Goal: Check status: Check status

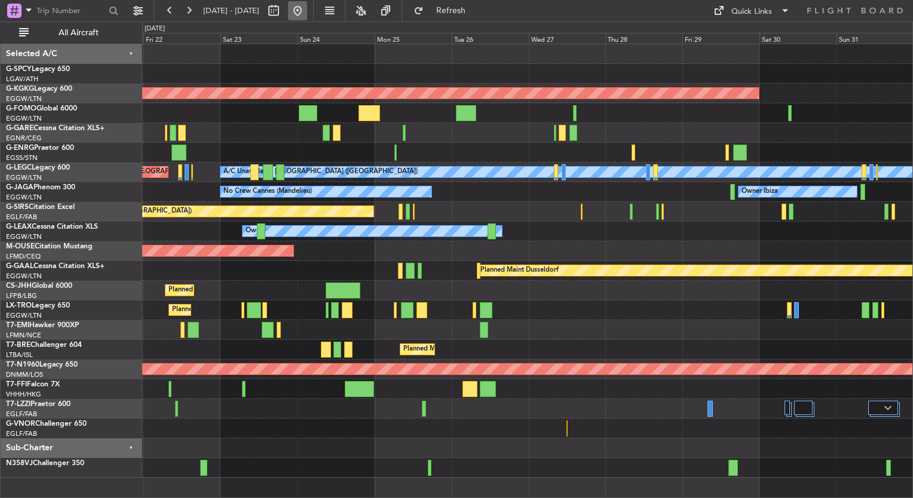
click at [307, 8] on button at bounding box center [297, 10] width 19 height 19
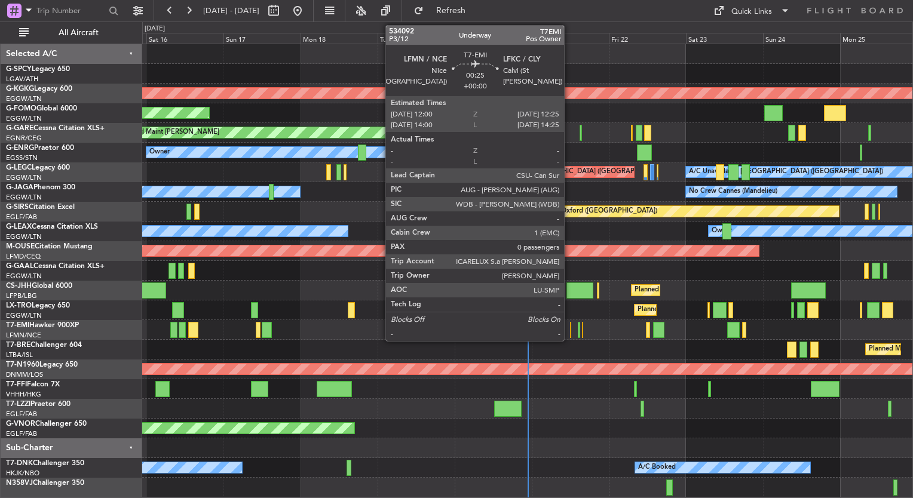
click at [570, 331] on div at bounding box center [571, 330] width 2 height 16
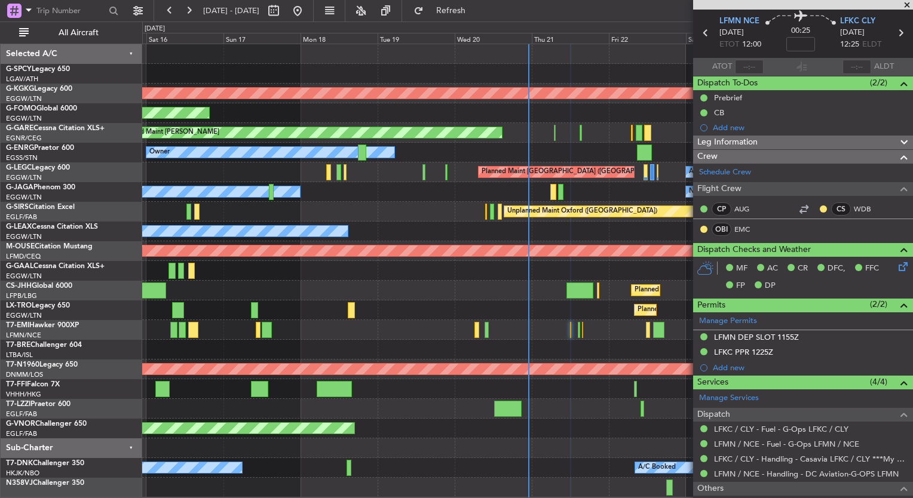
scroll to position [25, 0]
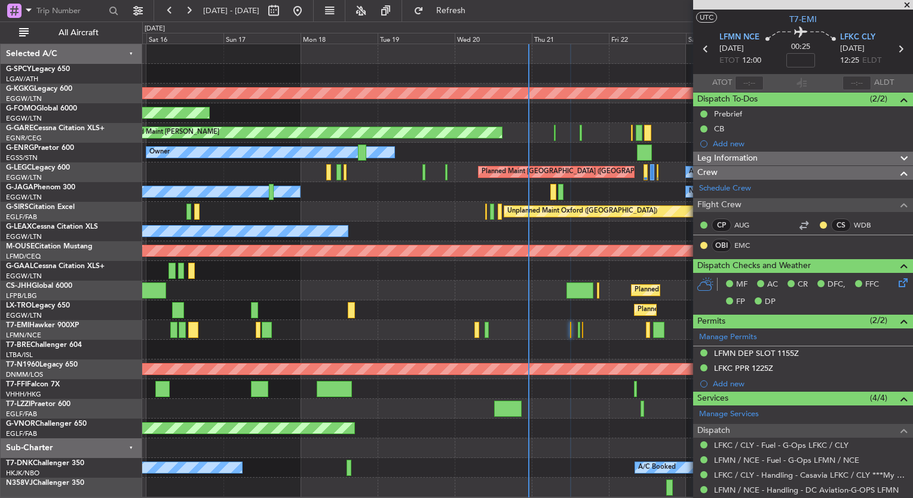
click at [794, 154] on div "Leg Information" at bounding box center [803, 159] width 220 height 14
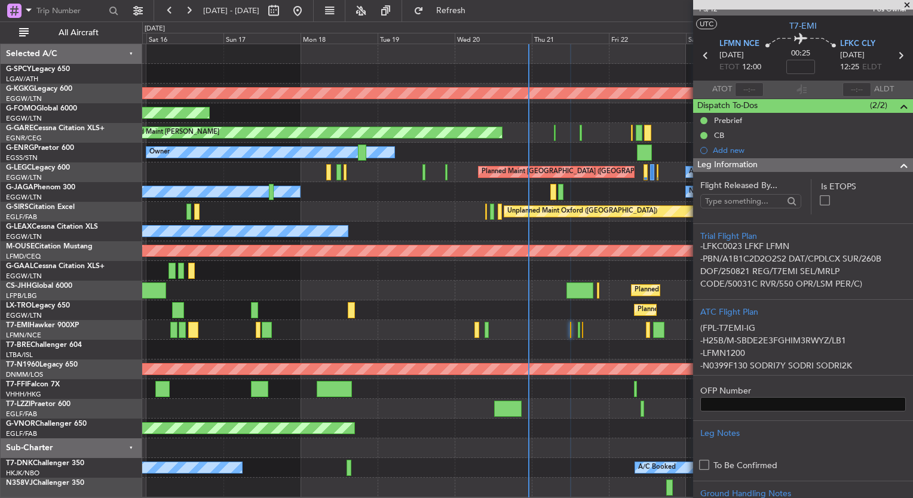
scroll to position [0, 0]
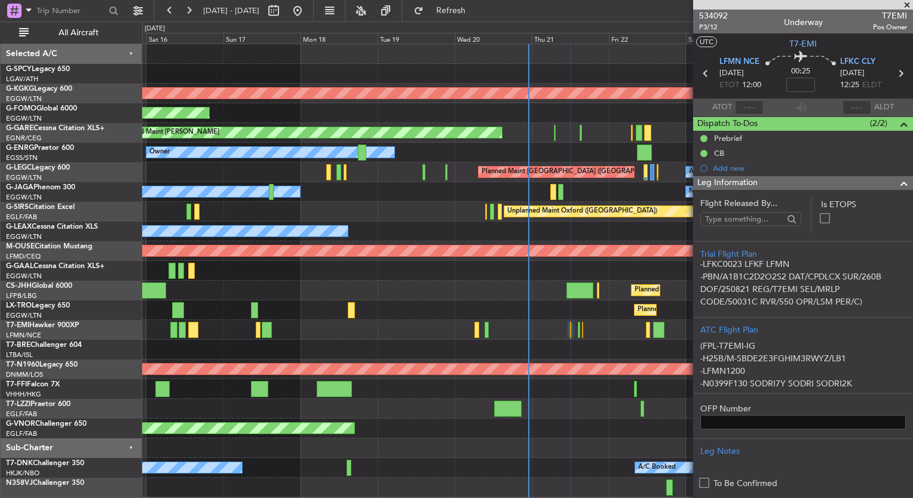
click at [905, 4] on span at bounding box center [907, 5] width 12 height 11
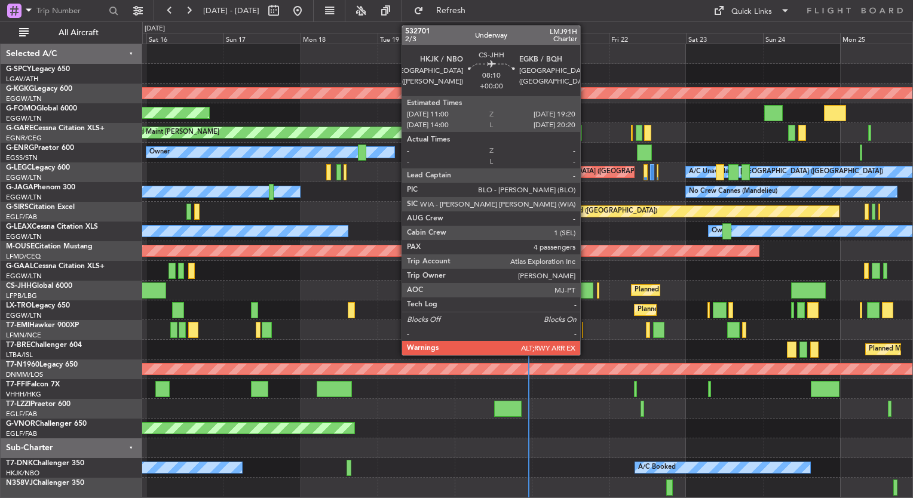
click at [586, 293] on div at bounding box center [580, 291] width 27 height 16
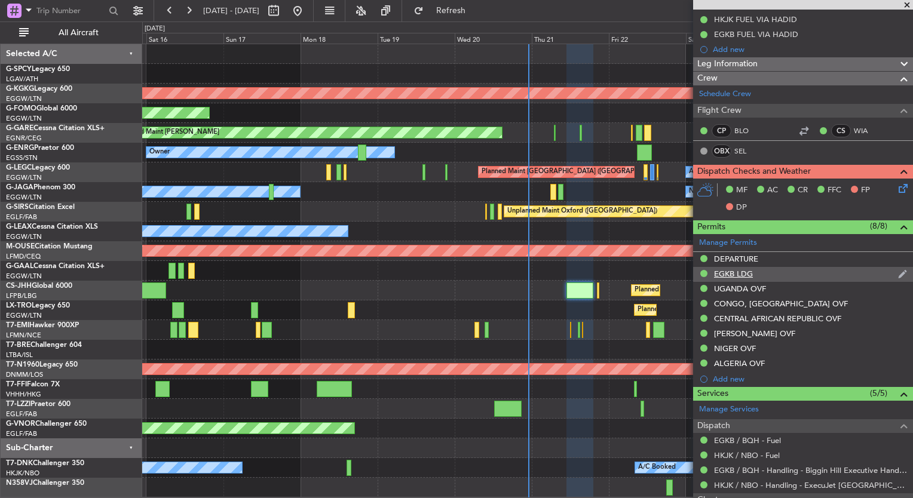
scroll to position [177, 0]
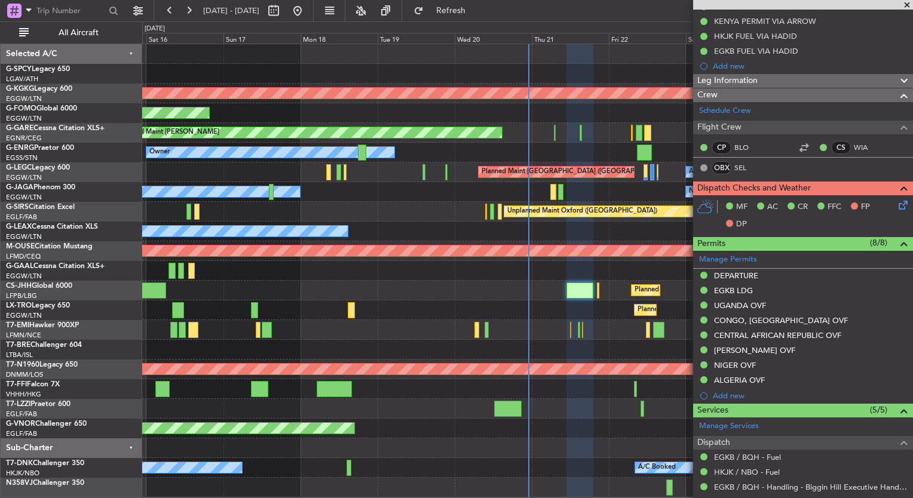
click at [789, 80] on div "Leg Information" at bounding box center [803, 81] width 220 height 14
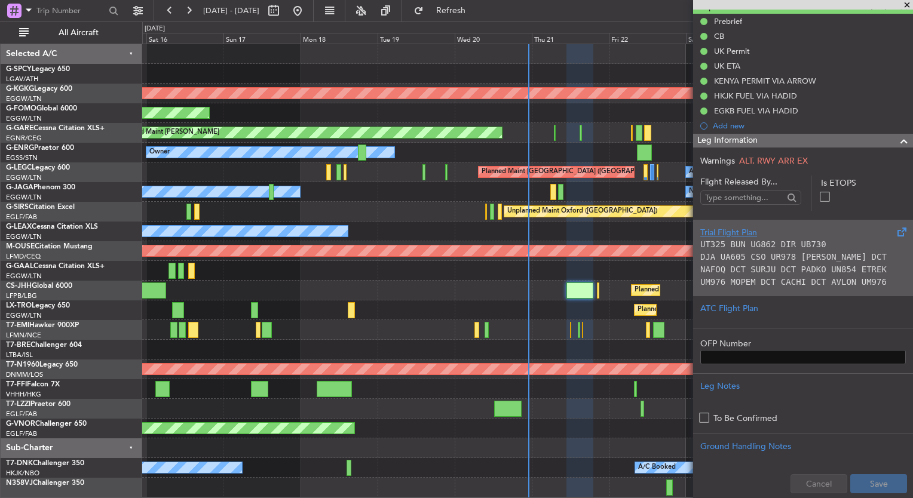
scroll to position [239, 0]
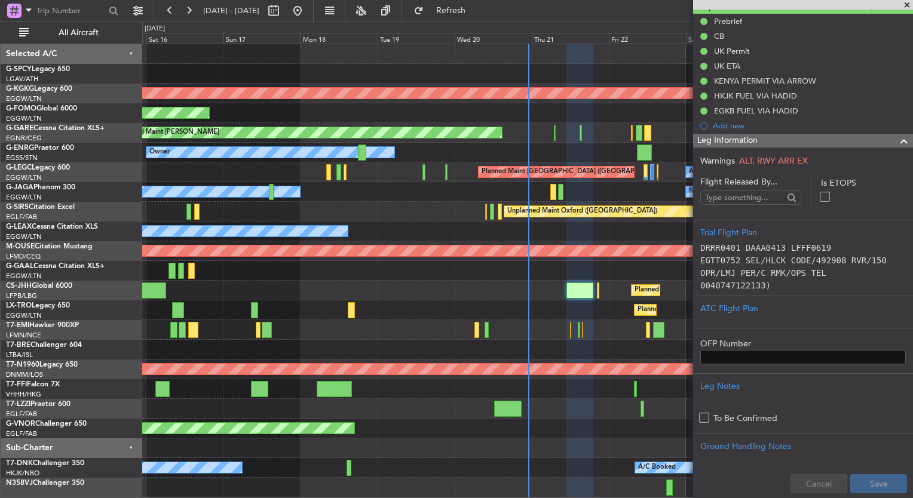
click at [908, 4] on span at bounding box center [907, 5] width 12 height 11
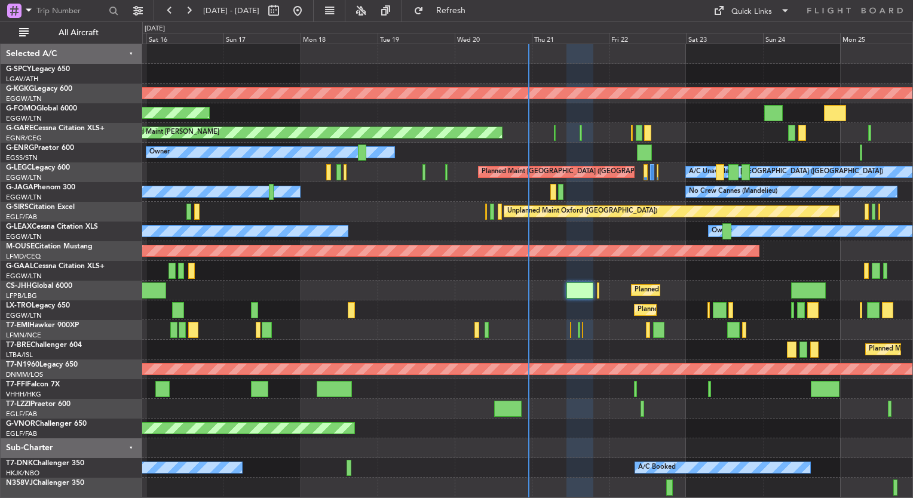
type input "0"
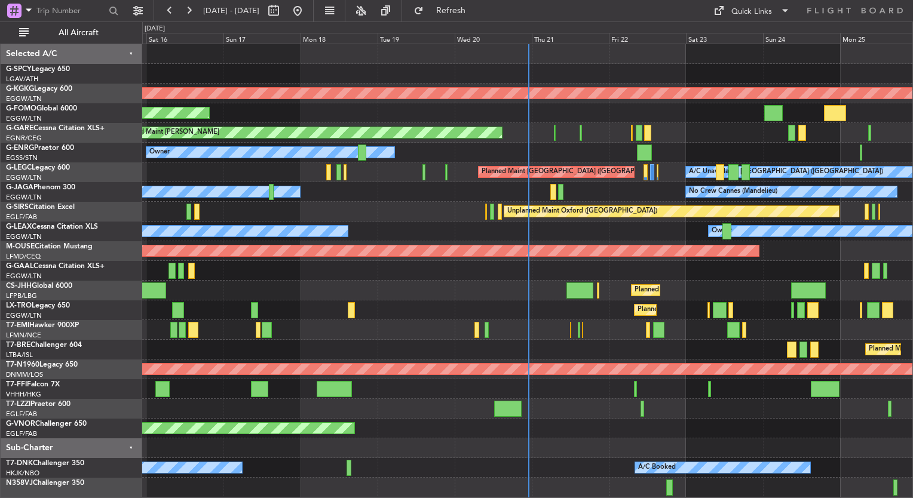
scroll to position [0, 0]
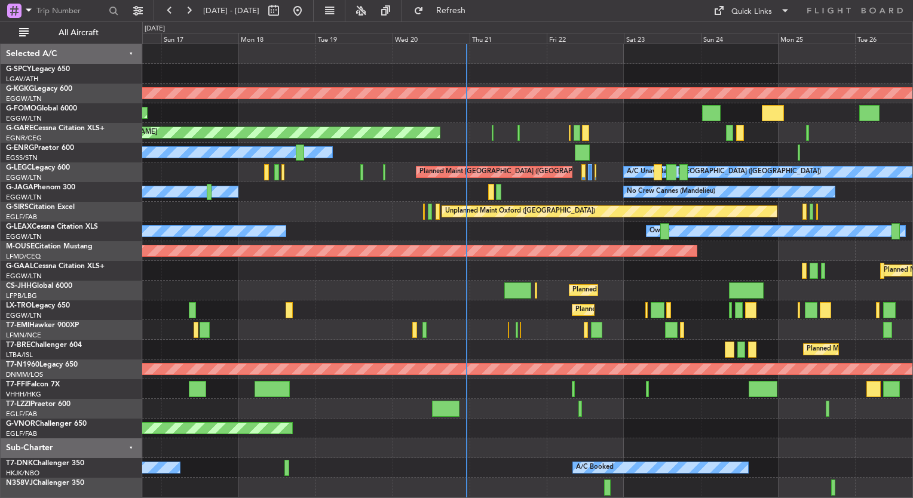
click at [471, 329] on div at bounding box center [527, 330] width 770 height 20
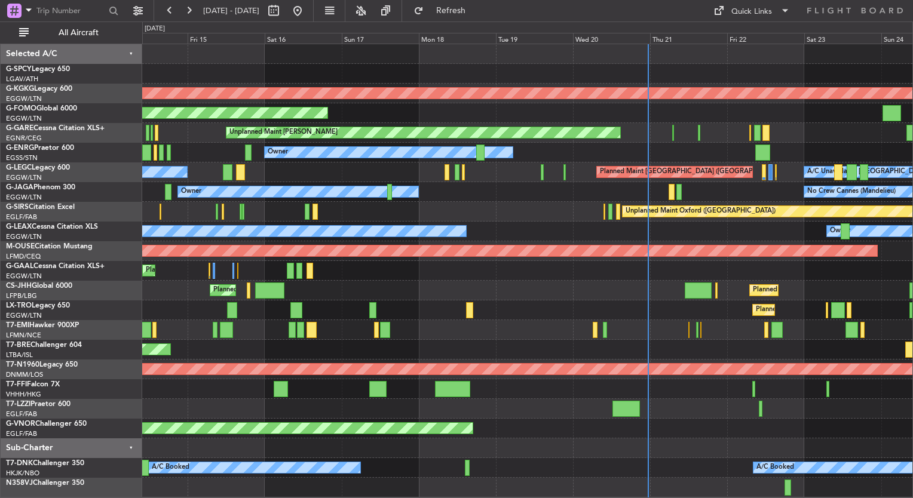
click at [429, 287] on div "AOG Maint [GEOGRAPHIC_DATA] (Ataturk) Planned Maint Windsor Locks ([PERSON_NAME…" at bounding box center [527, 271] width 770 height 454
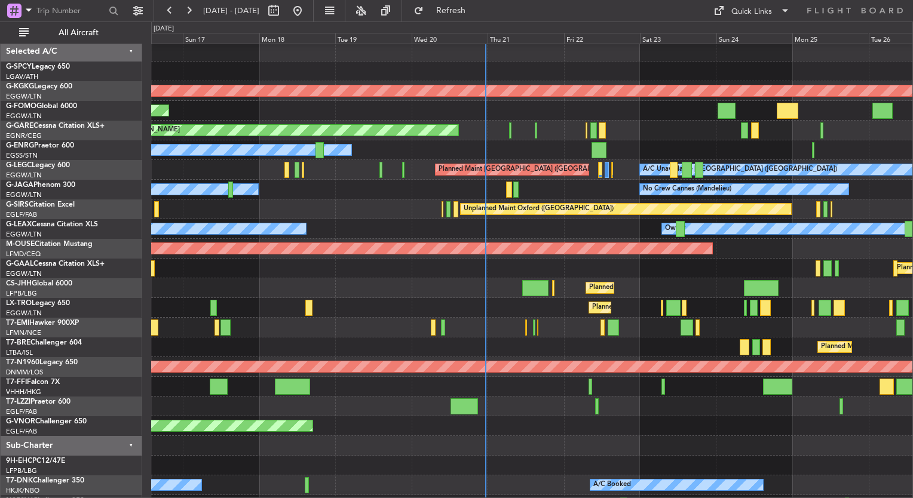
click at [404, 267] on div "Planned Maint Dusseldorf Planned Maint" at bounding box center [531, 269] width 761 height 20
